Goal: Information Seeking & Learning: Find specific fact

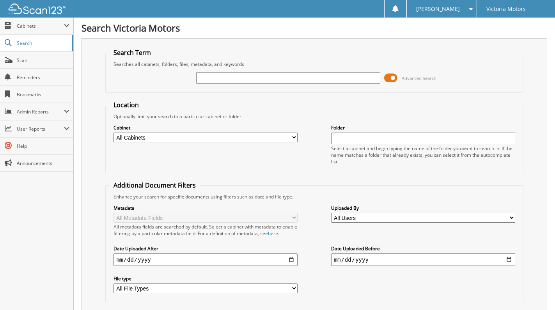
click at [311, 79] on input "text" at bounding box center [288, 78] width 184 height 12
type input "233732"
click at [148, 157] on div "Cabinet All Cabinets ACCOUNTING COPIES PARTS SERVICE RO Needs Filing Folder" at bounding box center [315, 144] width 410 height 49
click at [354, 75] on input "233732" at bounding box center [288, 78] width 184 height 12
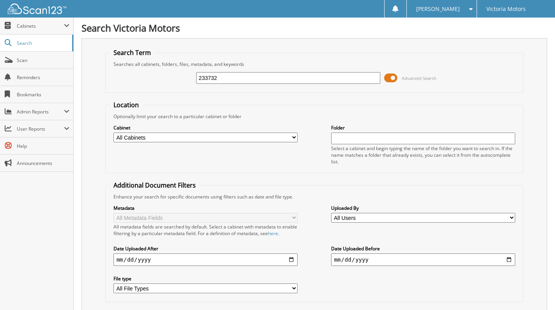
drag, startPoint x: 239, startPoint y: 76, endPoint x: 95, endPoint y: 80, distance: 143.5
click at [95, 80] on div "Search Term Searches all cabinets, folders, files, metadata, and keywords 23373…" at bounding box center [313, 187] width 465 height 299
type input "233393"
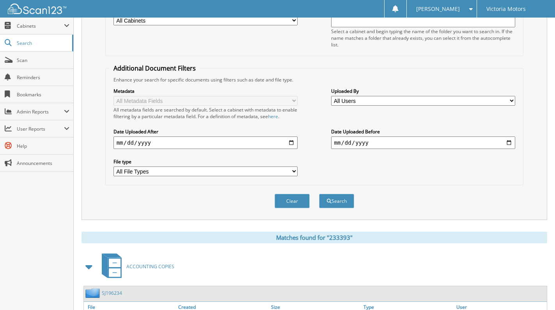
scroll to position [163, 0]
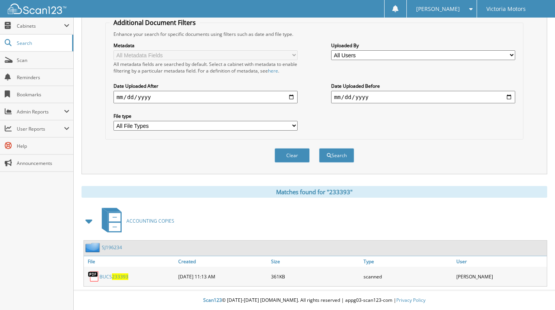
click at [110, 277] on link "BUCS 233393" at bounding box center [113, 276] width 29 height 7
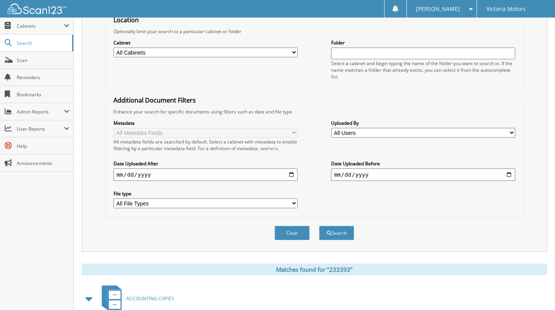
scroll to position [7, 0]
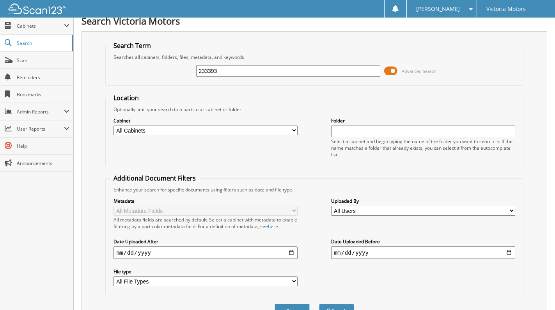
drag, startPoint x: 227, startPoint y: 69, endPoint x: 158, endPoint y: 78, distance: 69.6
click at [158, 78] on div "233393 Advanced Search" at bounding box center [315, 70] width 410 height 21
type input "232674"
click at [319, 304] on button "Search" at bounding box center [336, 311] width 35 height 14
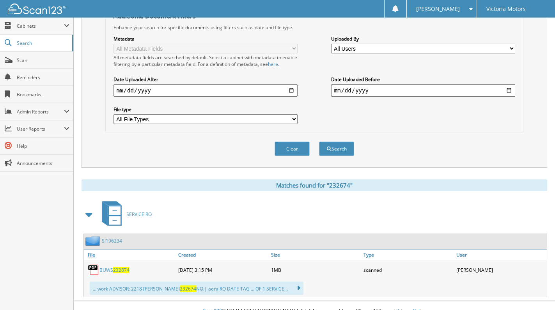
scroll to position [180, 0]
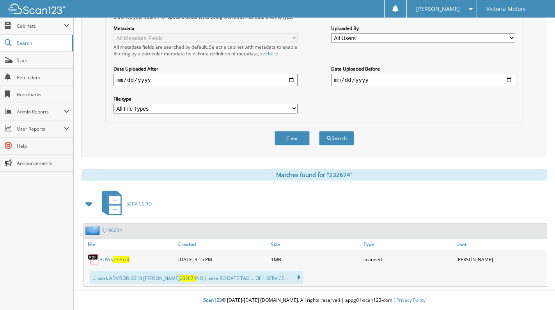
click at [121, 259] on span "232674" at bounding box center [121, 259] width 16 height 7
